Goal: Information Seeking & Learning: Compare options

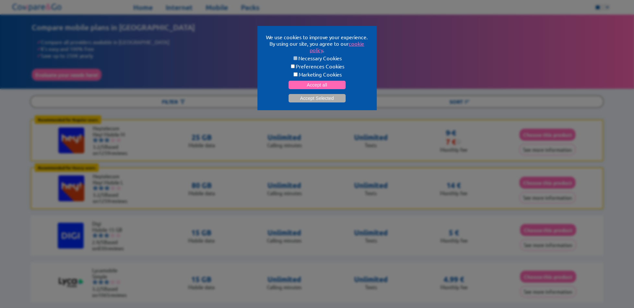
click at [318, 96] on button "Accept Selected" at bounding box center [316, 98] width 57 height 8
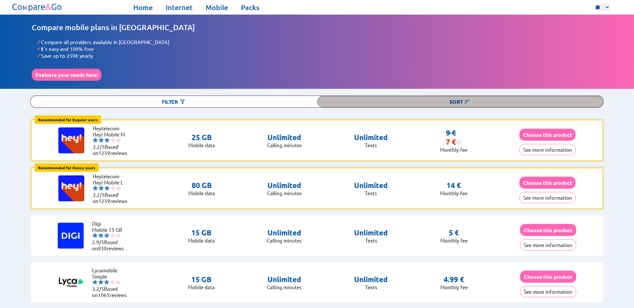
click at [455, 100] on div "Sort" at bounding box center [460, 101] width 286 height 11
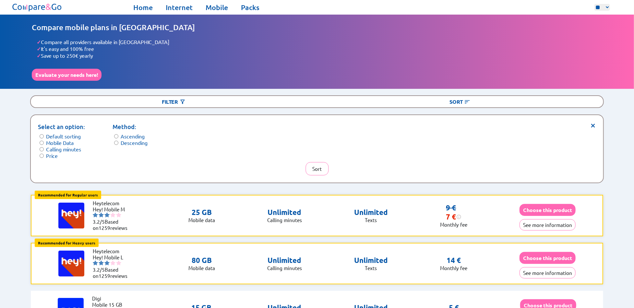
drag, startPoint x: 49, startPoint y: 153, endPoint x: 54, endPoint y: 148, distance: 7.3
click at [49, 153] on label "Price" at bounding box center [52, 155] width 12 height 6
click at [322, 165] on button "Sort" at bounding box center [316, 168] width 23 height 13
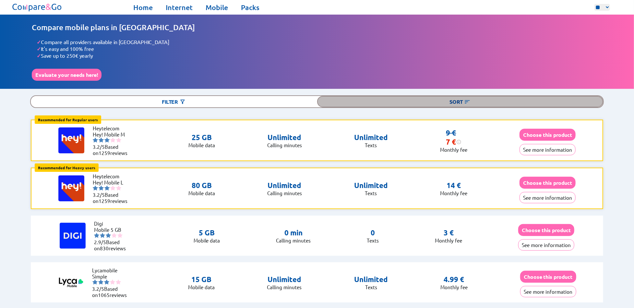
click at [459, 100] on div "Sort" at bounding box center [460, 101] width 286 height 11
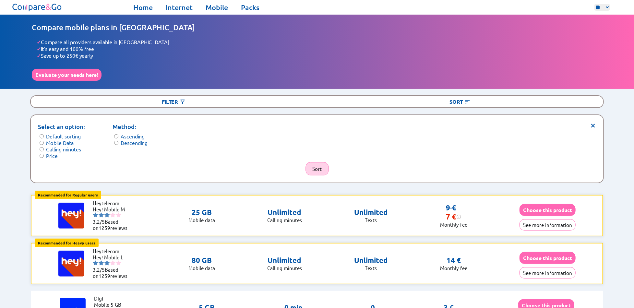
click at [321, 167] on button "Sort" at bounding box center [316, 168] width 23 height 13
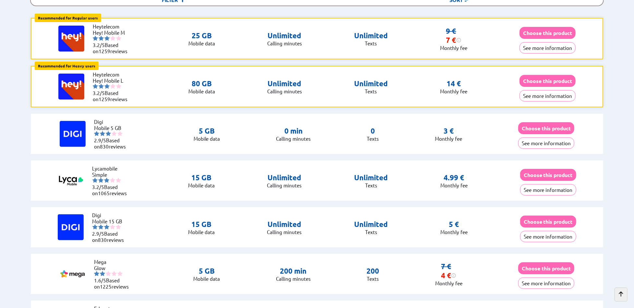
scroll to position [97, 0]
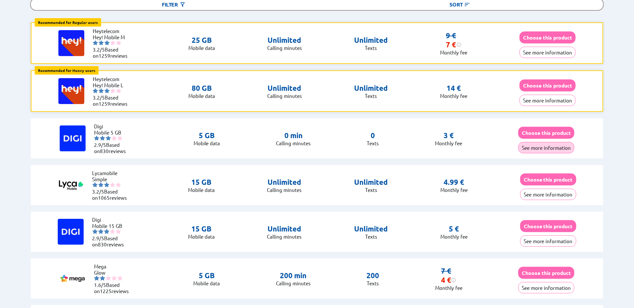
click at [536, 143] on button "See more information" at bounding box center [546, 147] width 56 height 11
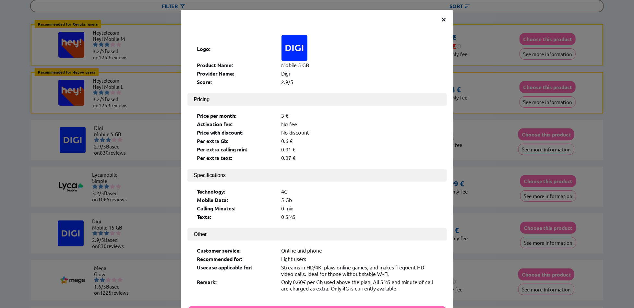
click at [441, 18] on span "×" at bounding box center [444, 19] width 6 height 12
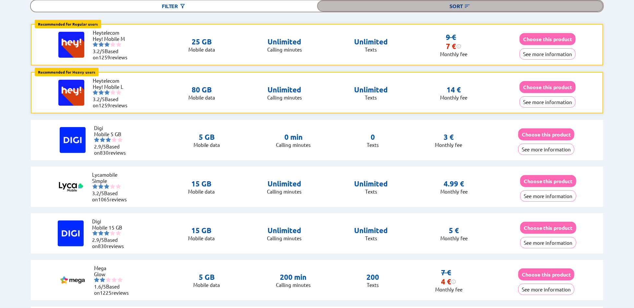
scroll to position [97, 0]
